Goal: Task Accomplishment & Management: Manage account settings

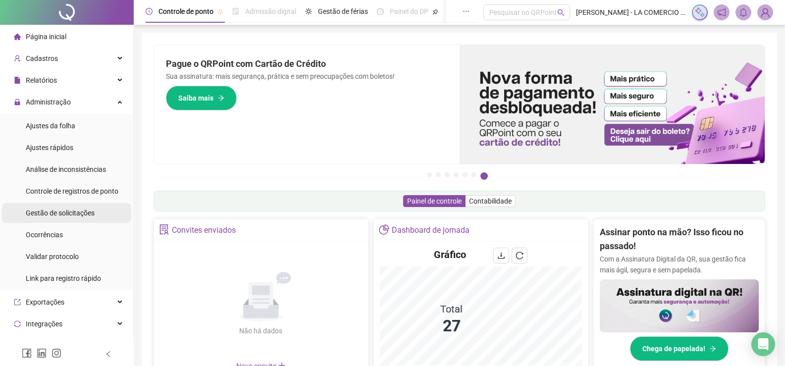
click at [55, 219] on div "Gestão de solicitações" at bounding box center [60, 213] width 69 height 20
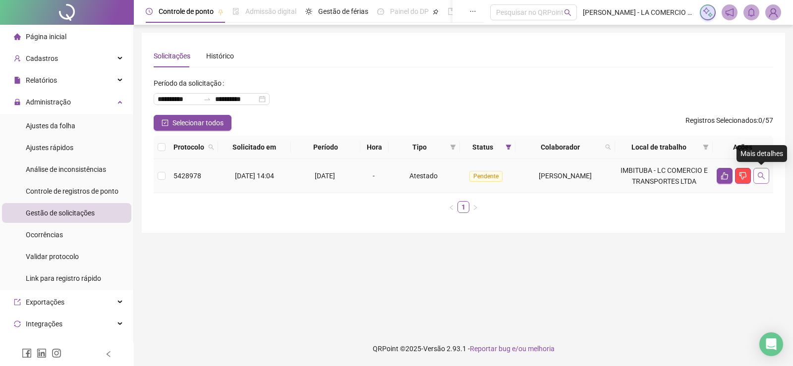
click at [762, 179] on icon "search" at bounding box center [761, 176] width 8 height 8
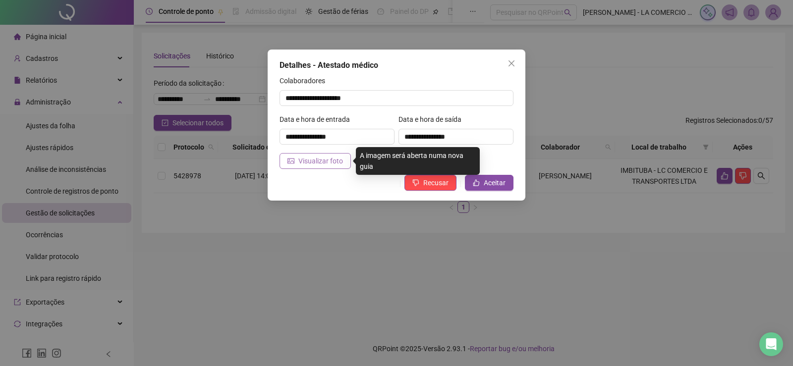
click at [329, 164] on span "Visualizar foto" at bounding box center [320, 161] width 45 height 11
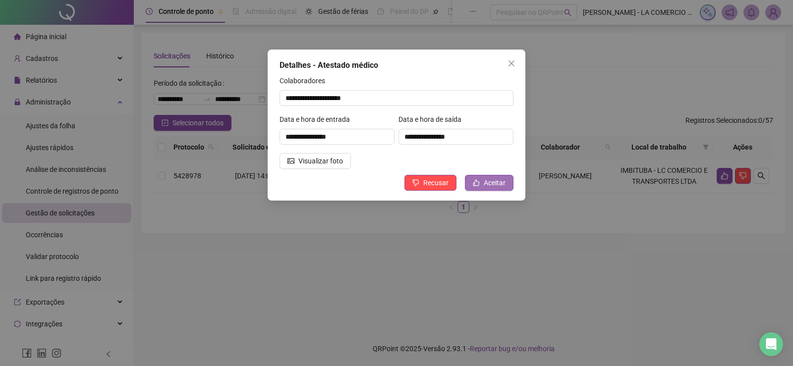
click at [503, 181] on span "Aceitar" at bounding box center [495, 182] width 22 height 11
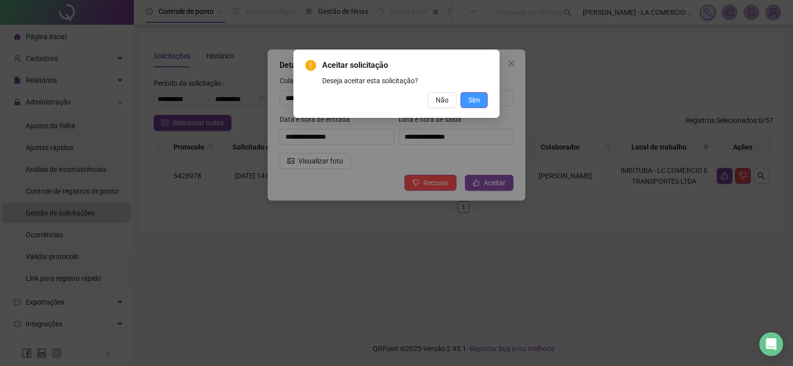
click at [476, 98] on span "Sim" at bounding box center [473, 100] width 11 height 11
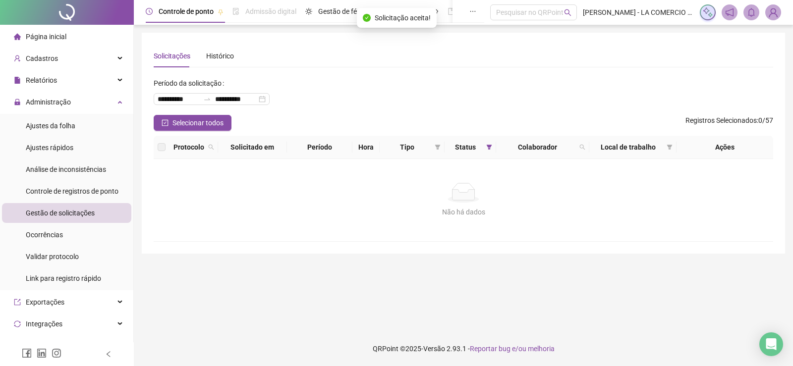
click at [37, 39] on span "Página inicial" at bounding box center [46, 37] width 41 height 8
